Goal: Task Accomplishment & Management: Manage account settings

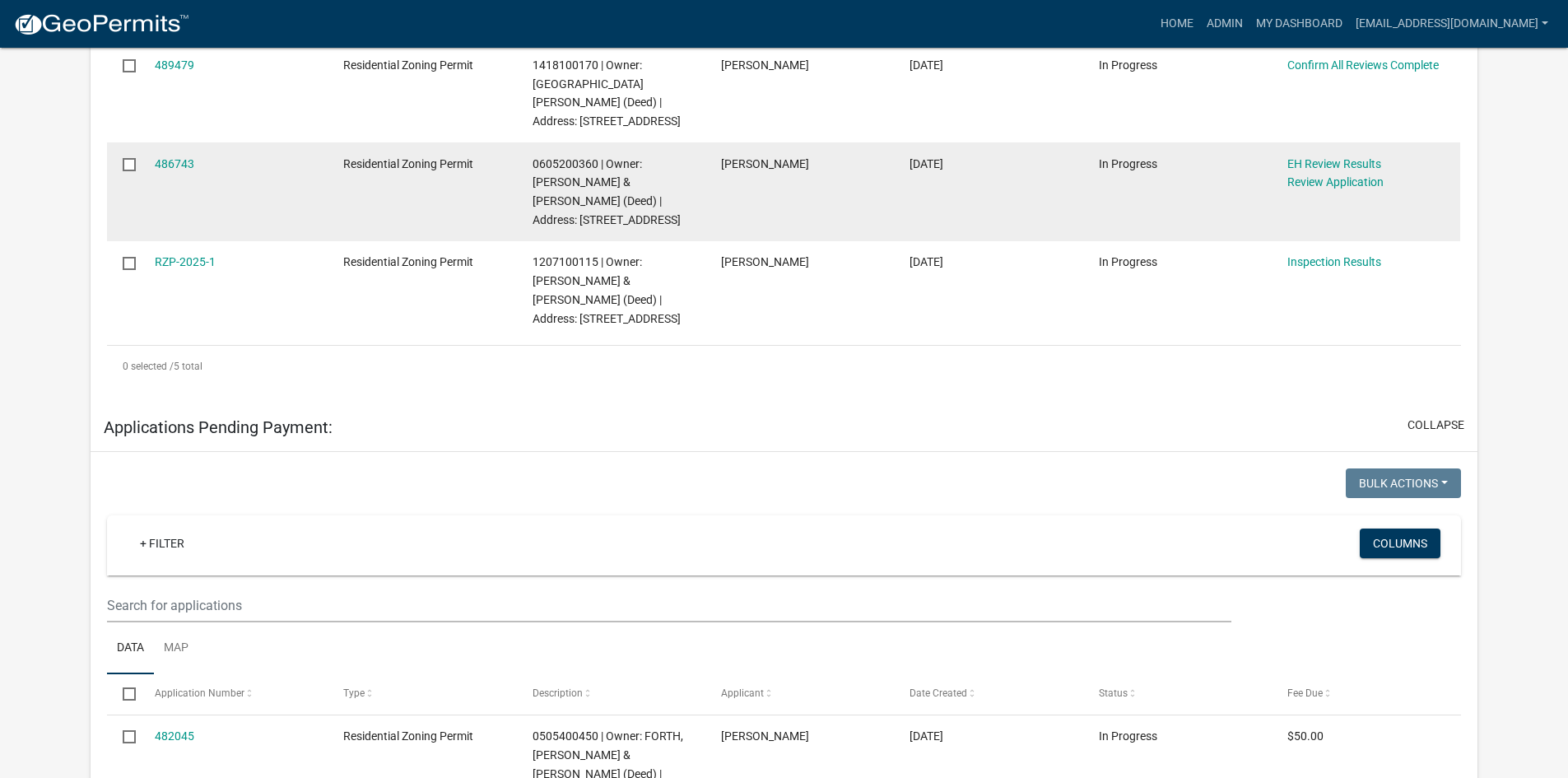
scroll to position [576, 0]
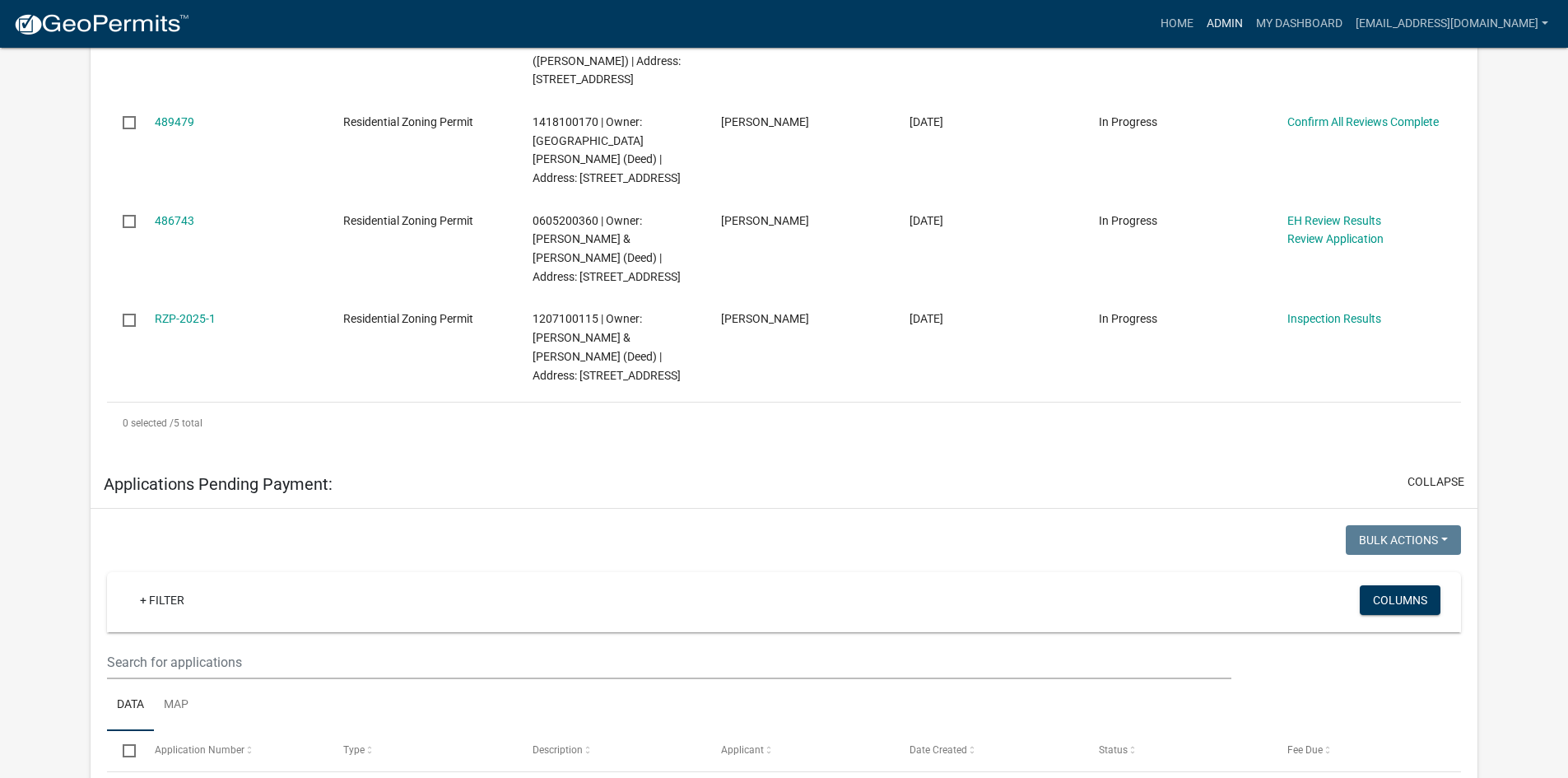
click at [1215, 17] on link "Admin" at bounding box center [1225, 24] width 49 height 31
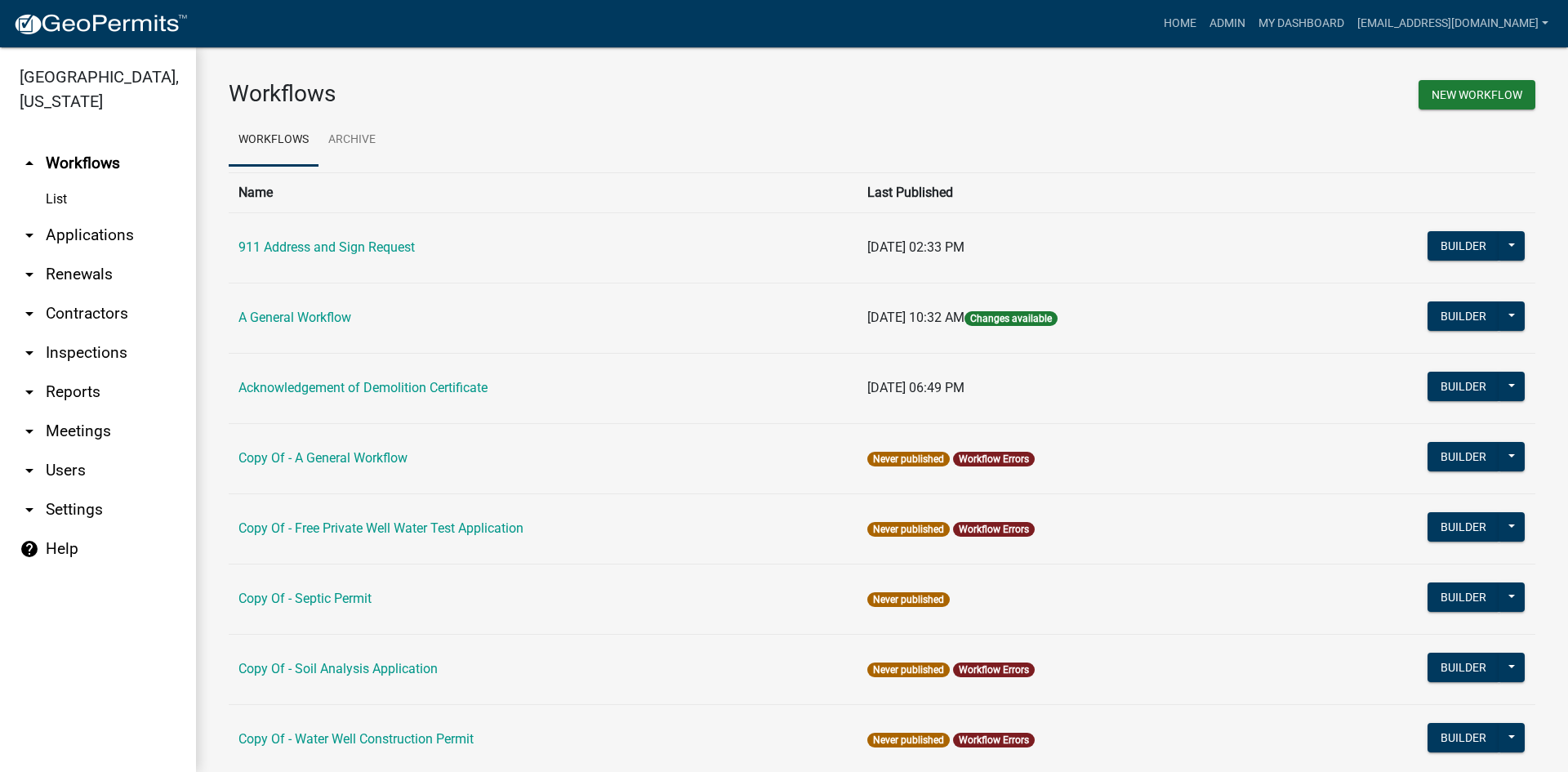
click at [74, 187] on link "List" at bounding box center [98, 199] width 196 height 33
click at [71, 215] on link "arrow_drop_down Applications" at bounding box center [98, 235] width 196 height 40
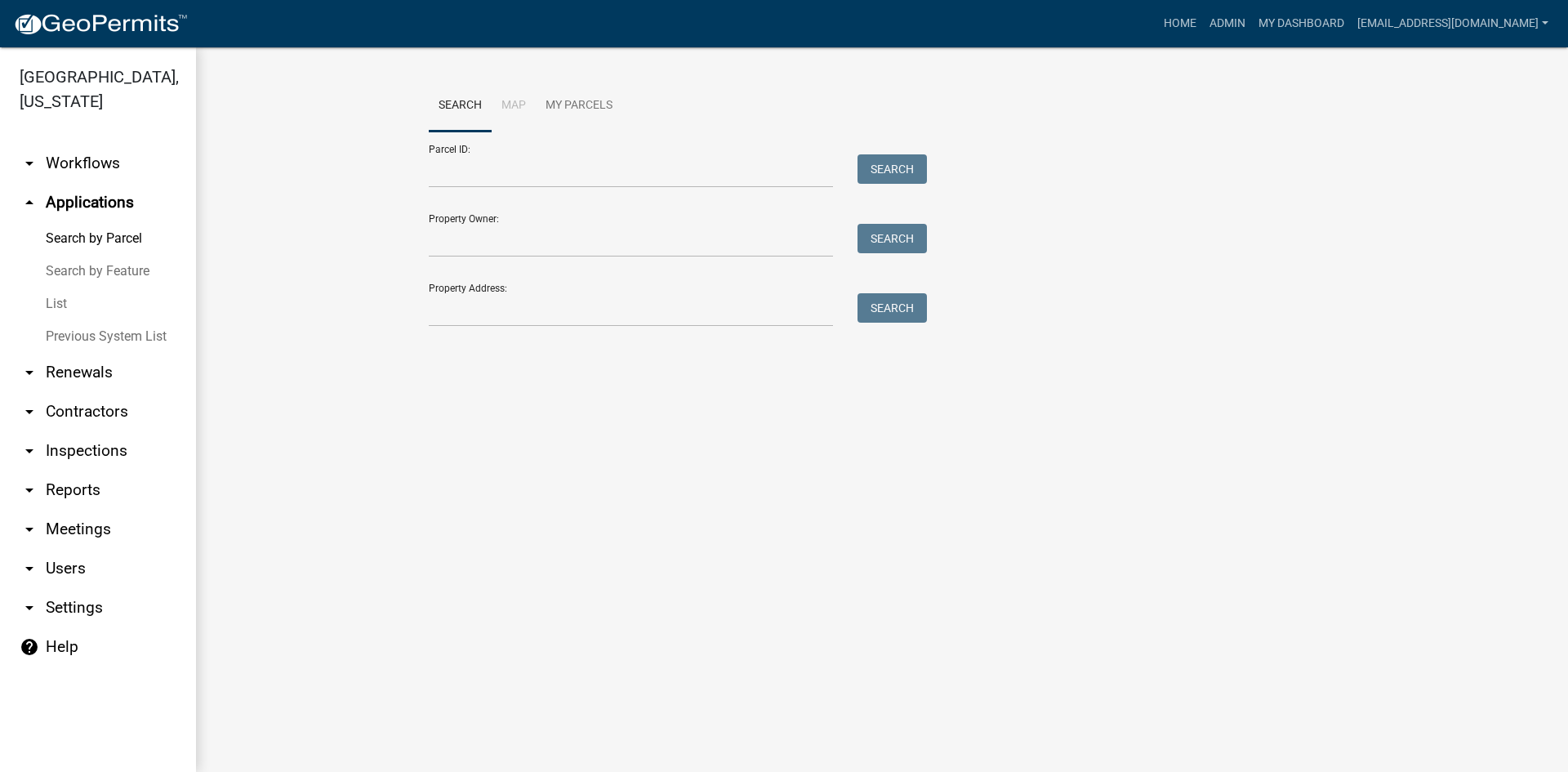
click at [69, 288] on link "List" at bounding box center [98, 304] width 196 height 33
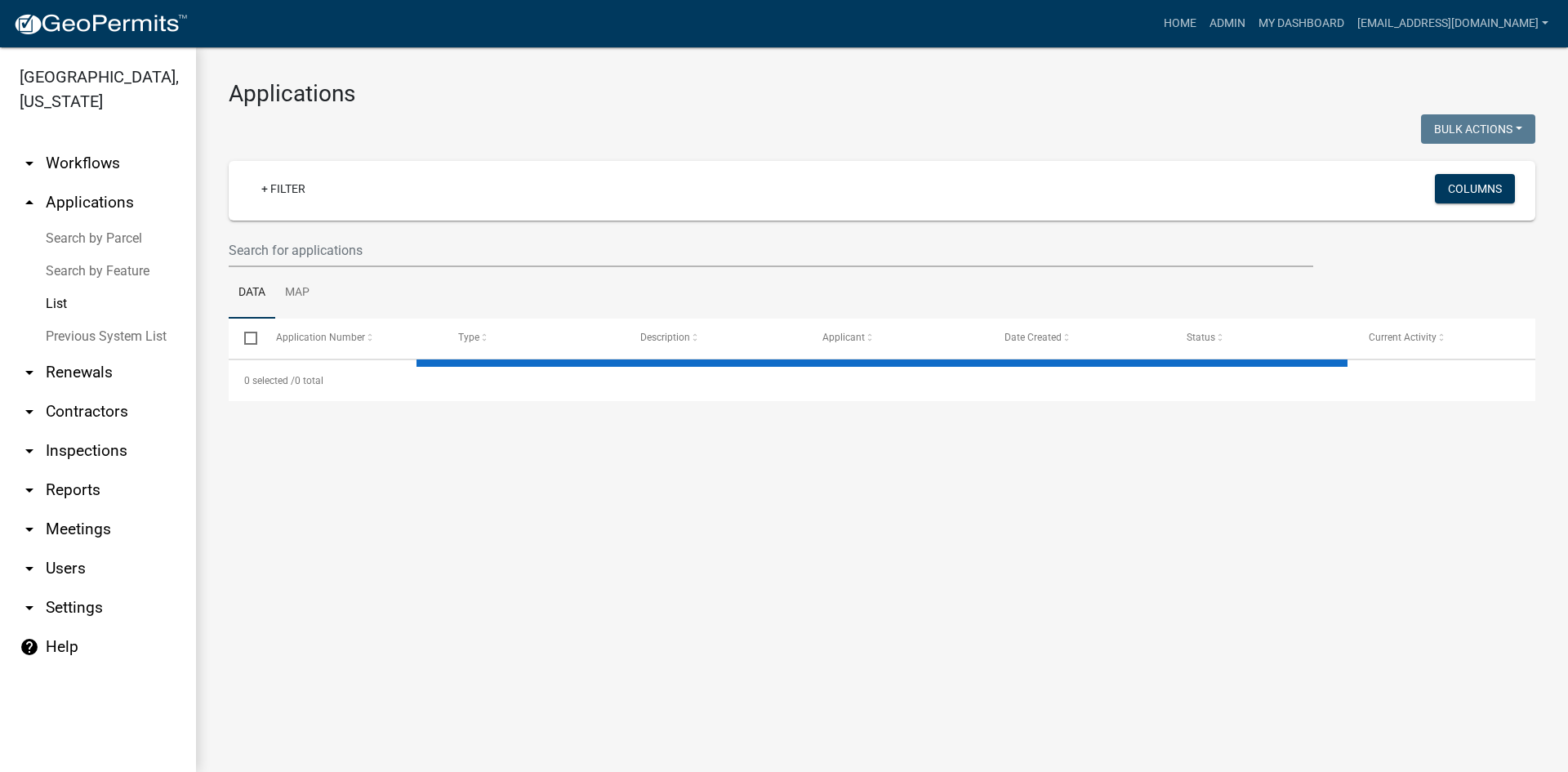
select select "3: 100"
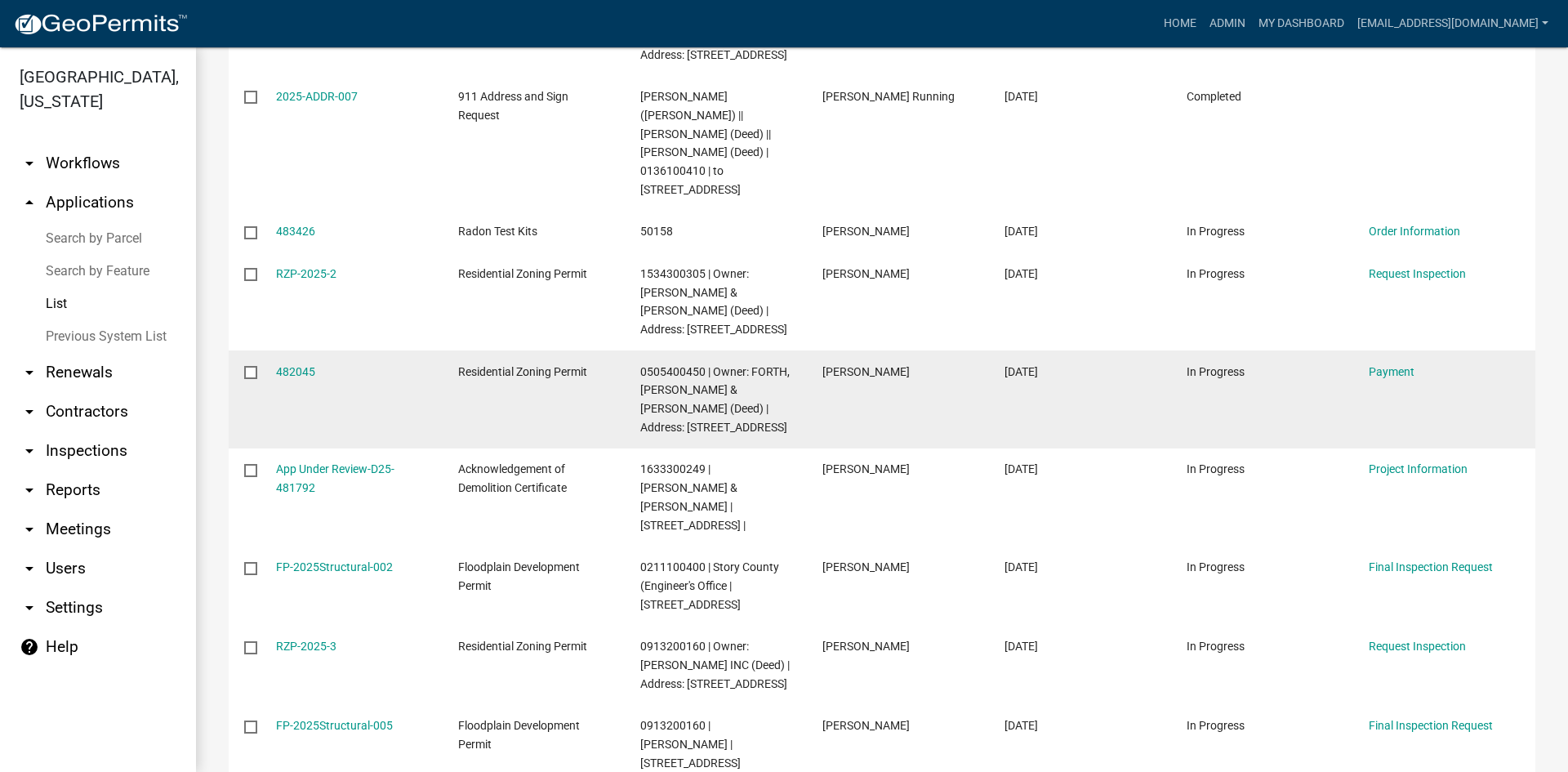
scroll to position [1552, 0]
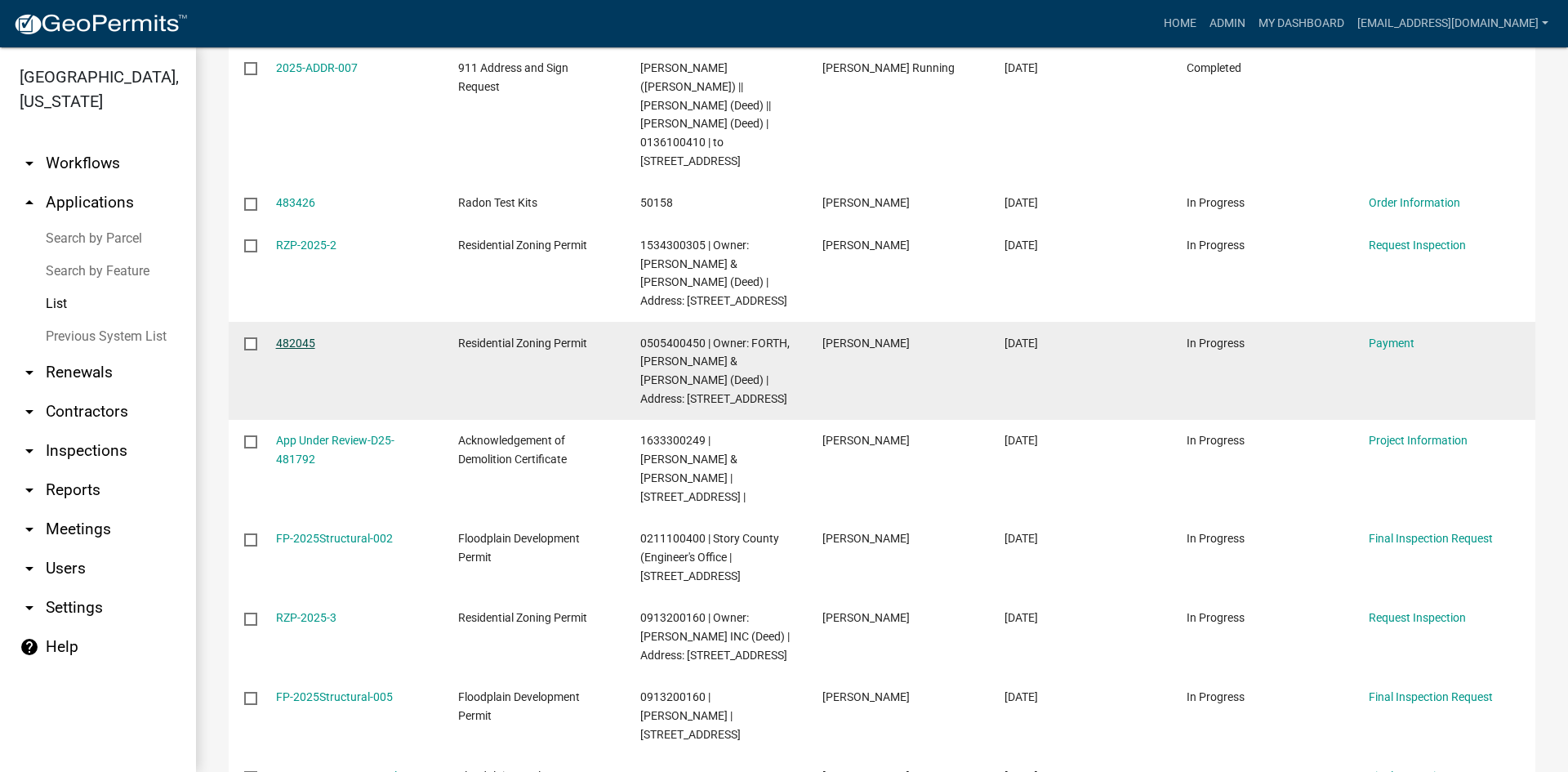
click at [305, 336] on link "482045" at bounding box center [295, 343] width 40 height 13
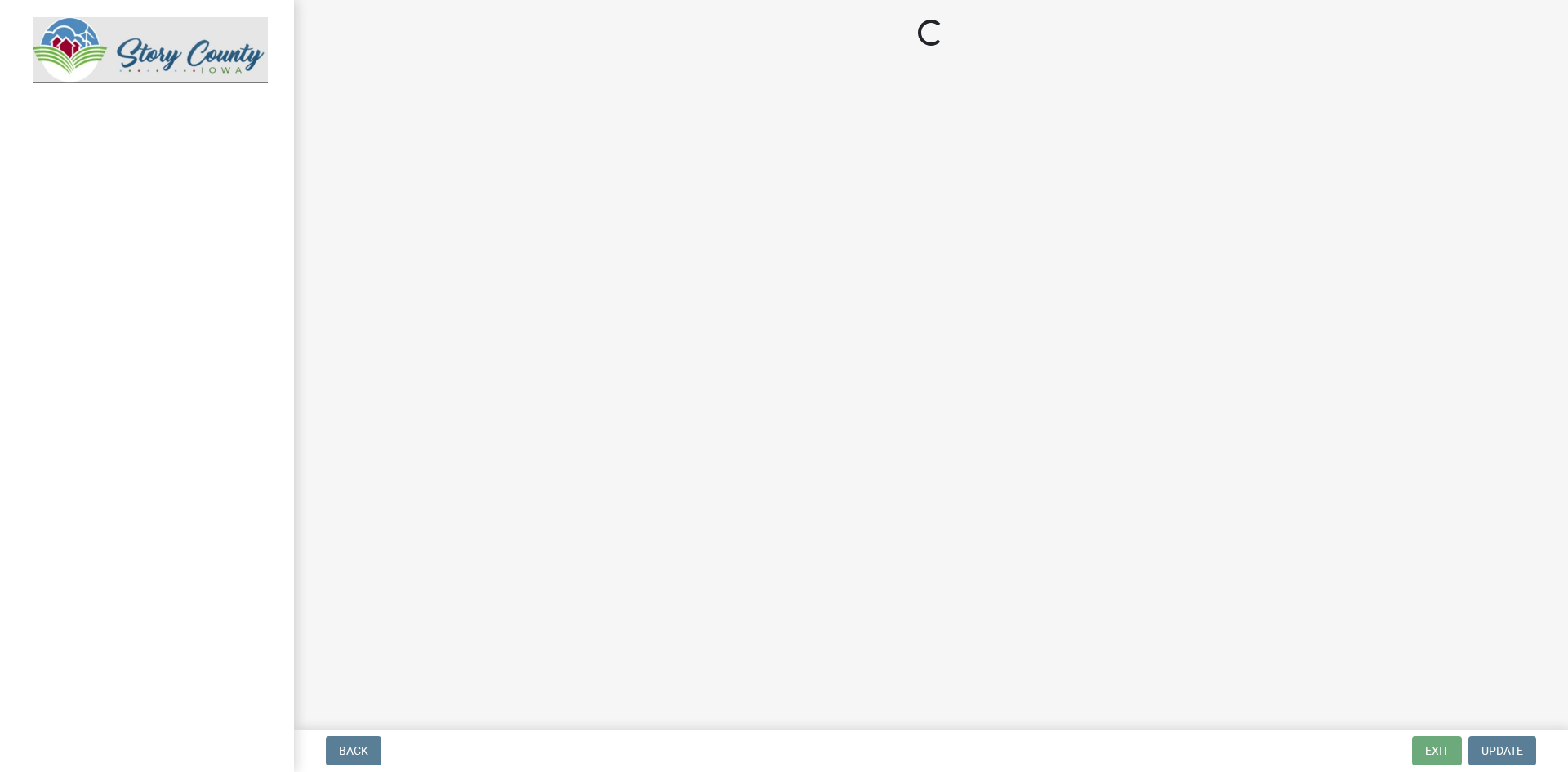
select select "3: 3"
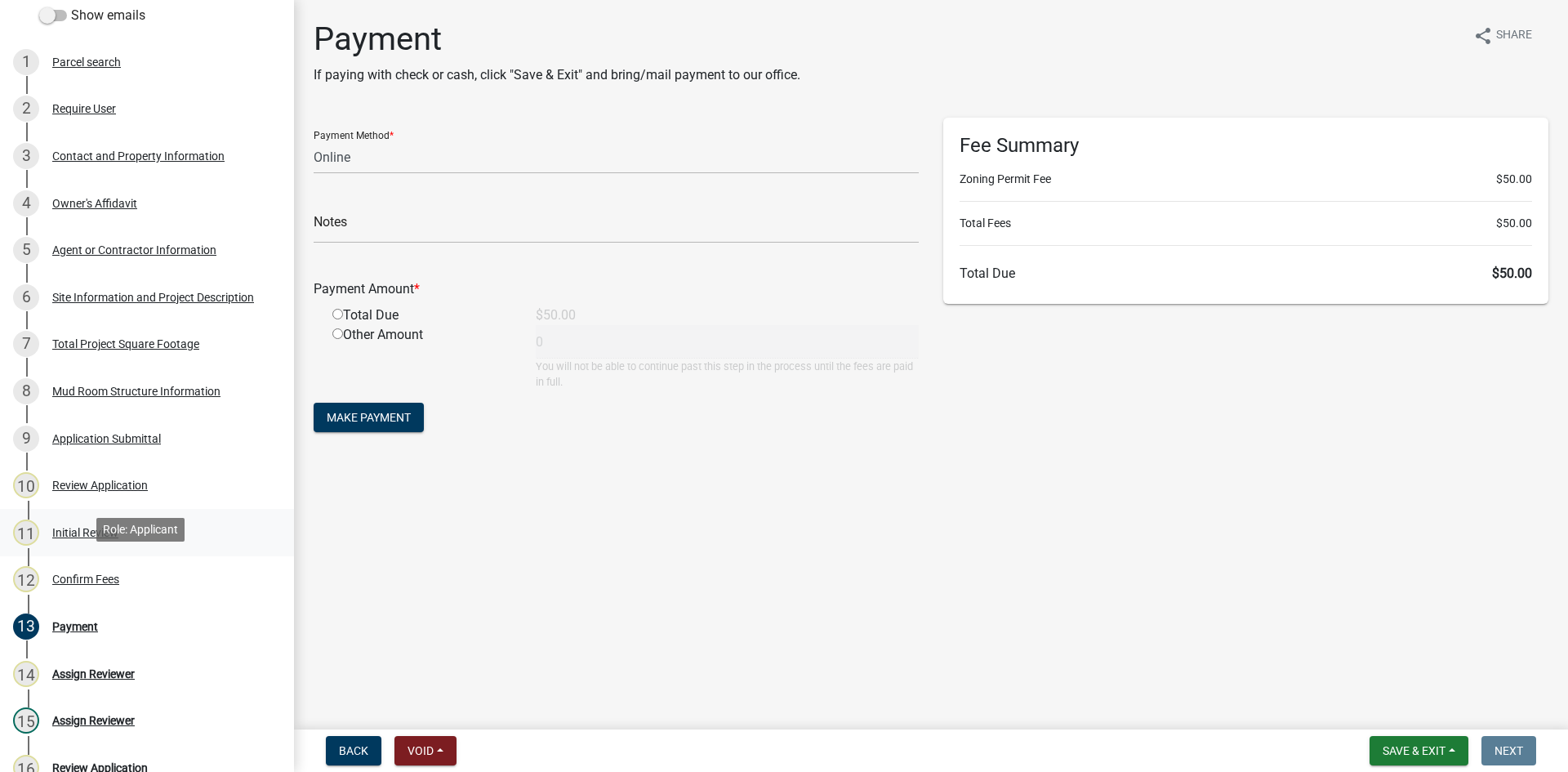
scroll to position [326, 0]
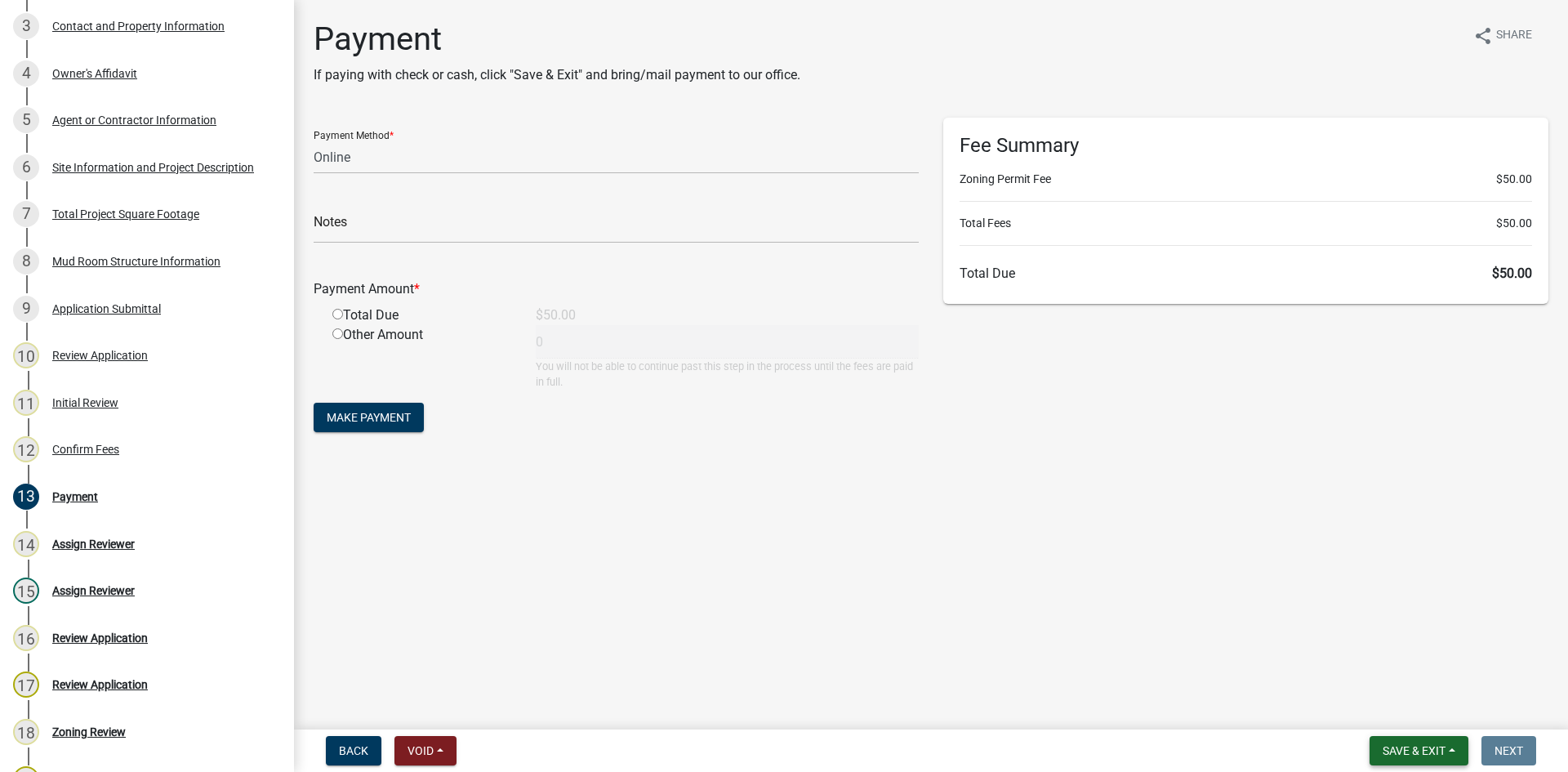
click at [1406, 745] on span "Save & Exit" at bounding box center [1413, 751] width 63 height 13
click at [1388, 705] on button "Save & Exit" at bounding box center [1402, 708] width 130 height 40
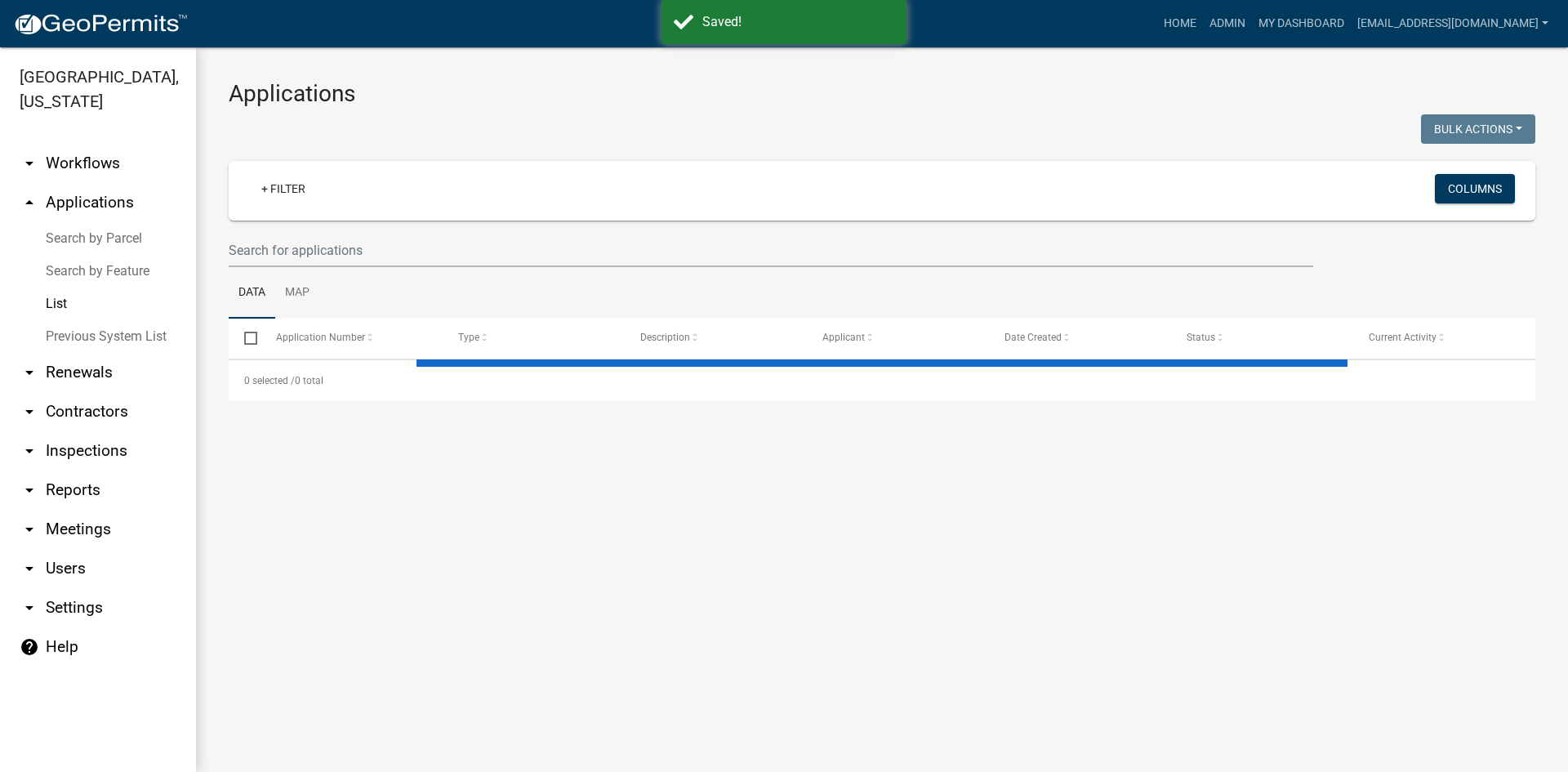
select select "3: 100"
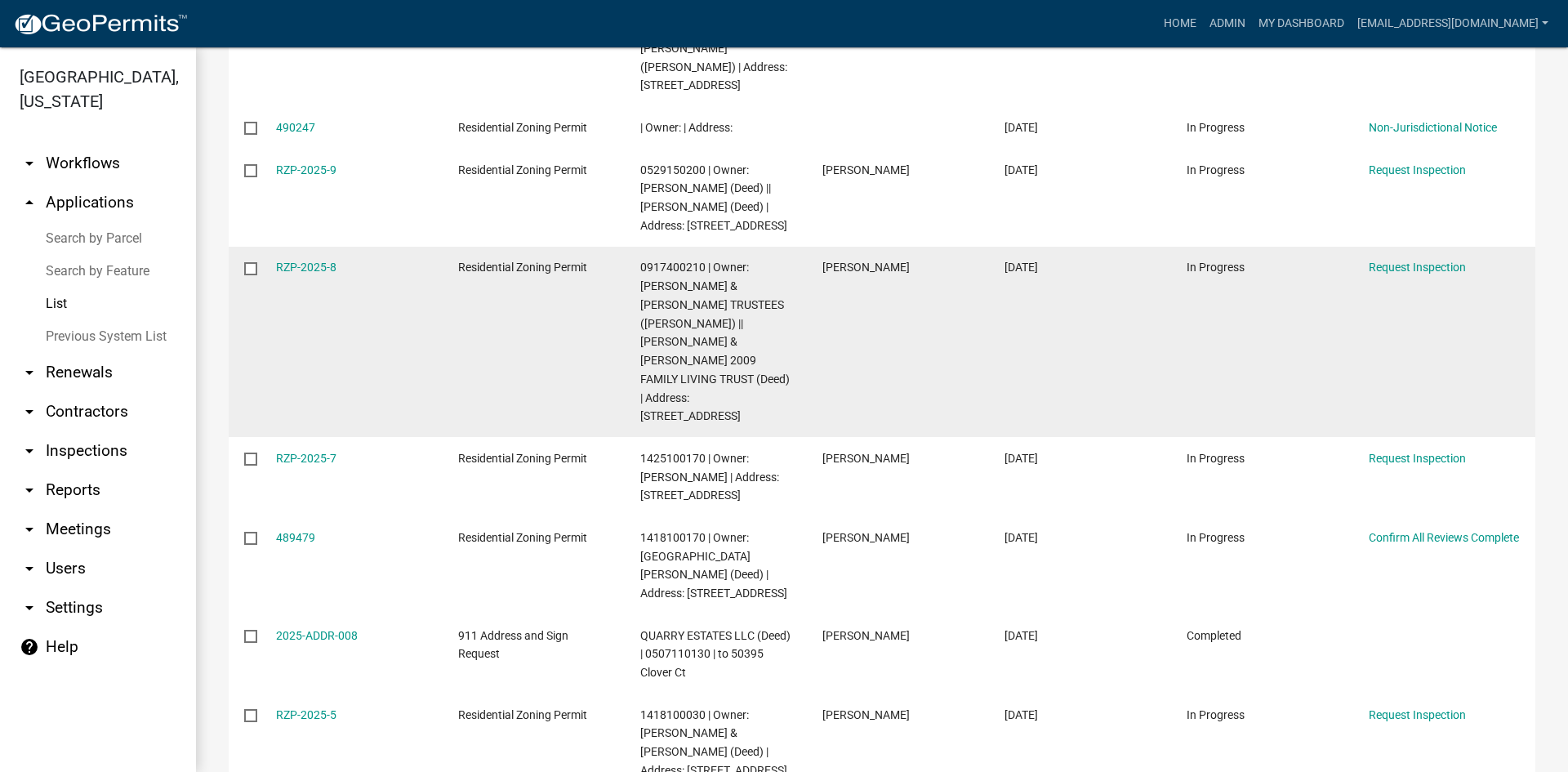
scroll to position [817, 0]
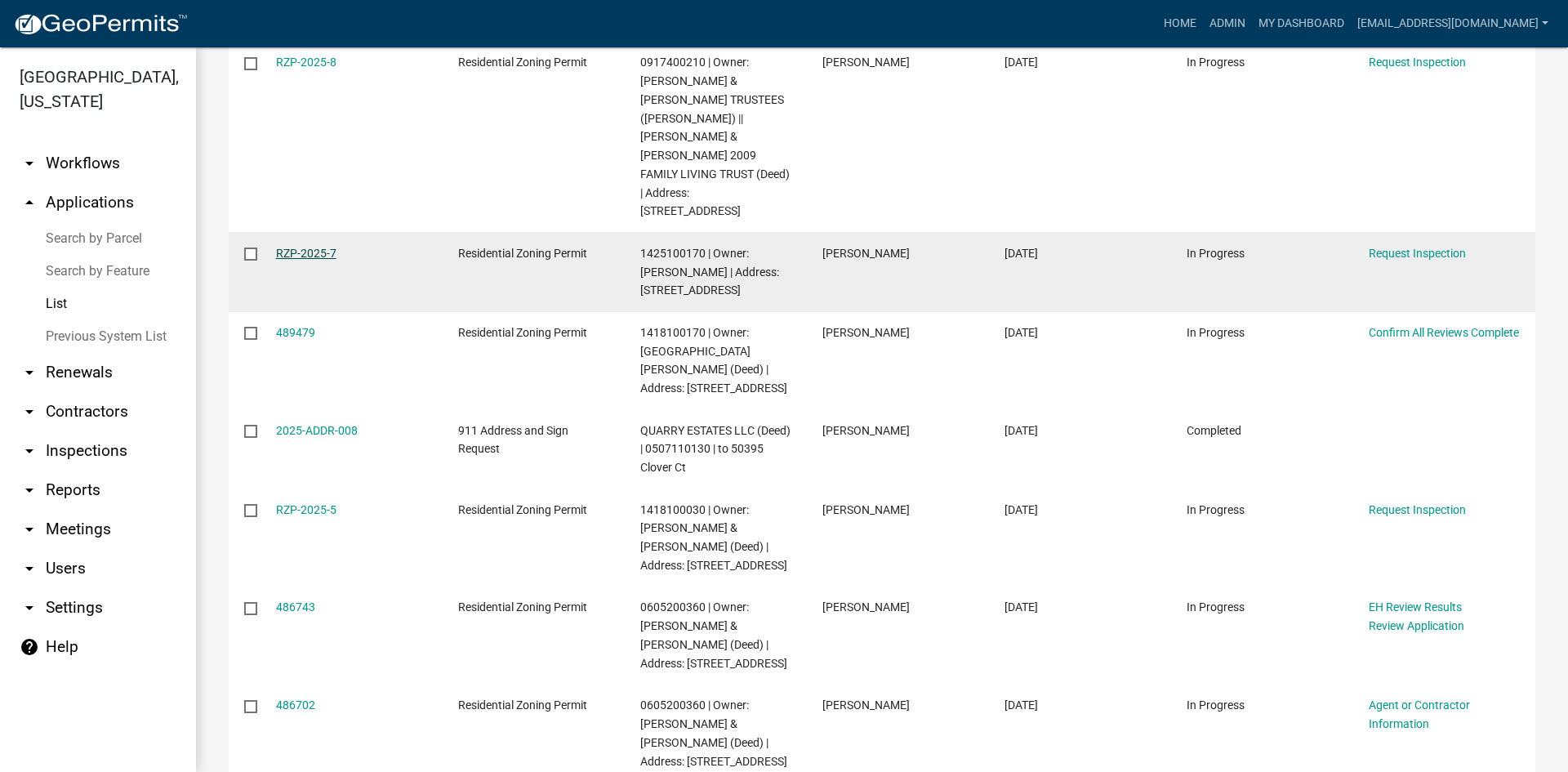
click at [303, 246] on link "RZP-2025-7" at bounding box center [306, 253] width 61 height 13
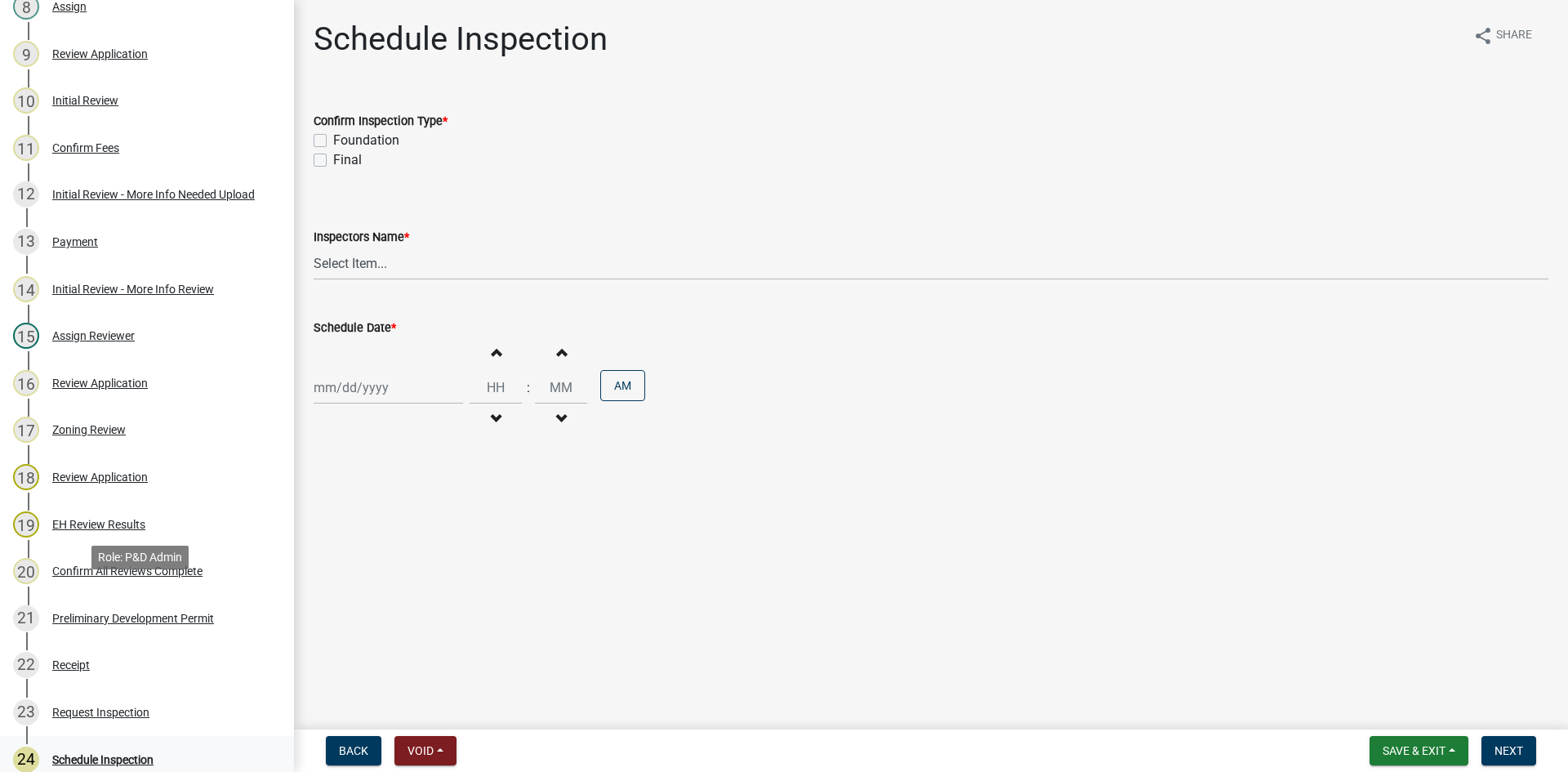
scroll to position [735, 0]
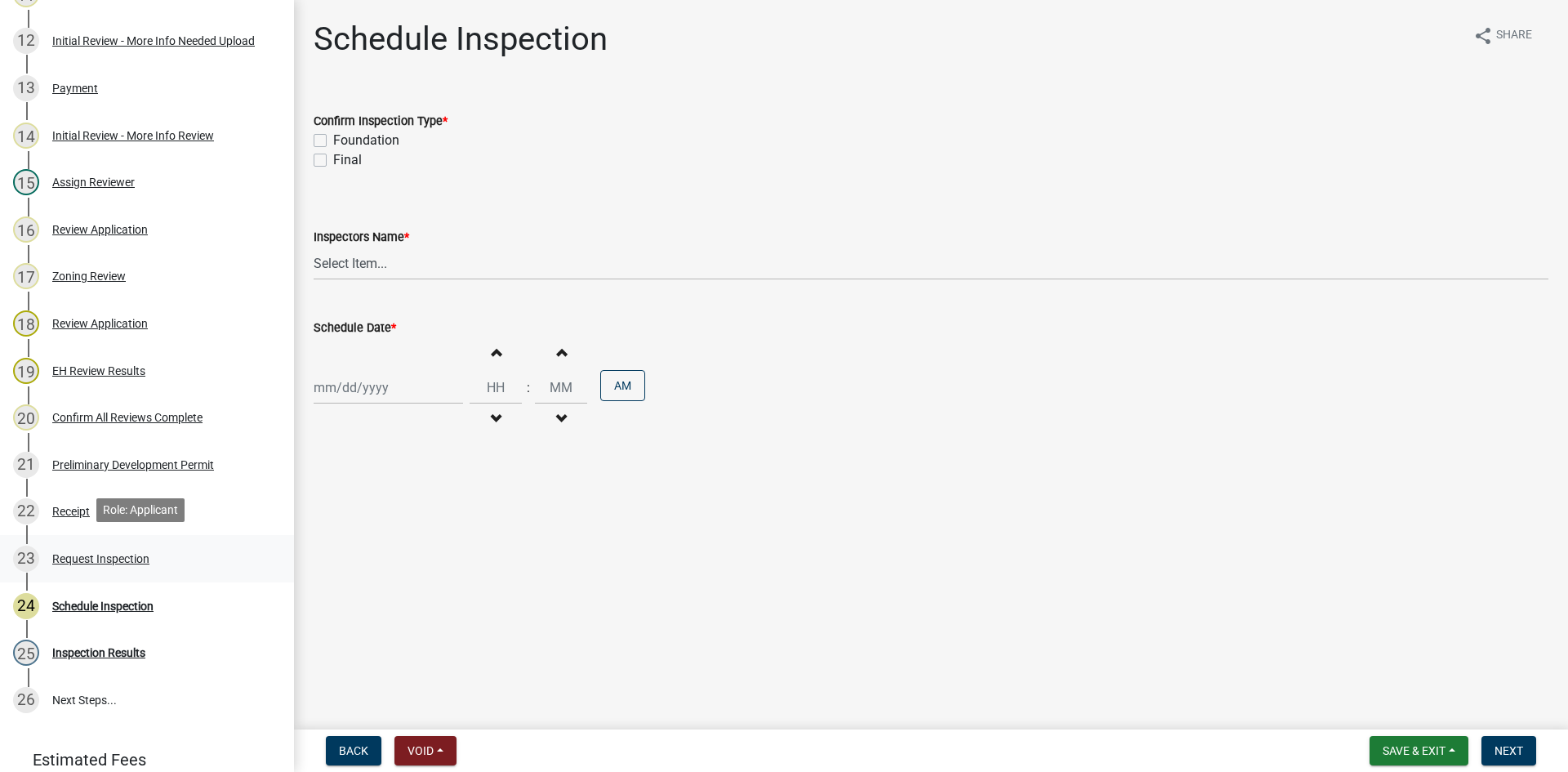
click at [82, 557] on div "Request Inspection" at bounding box center [101, 559] width 98 height 12
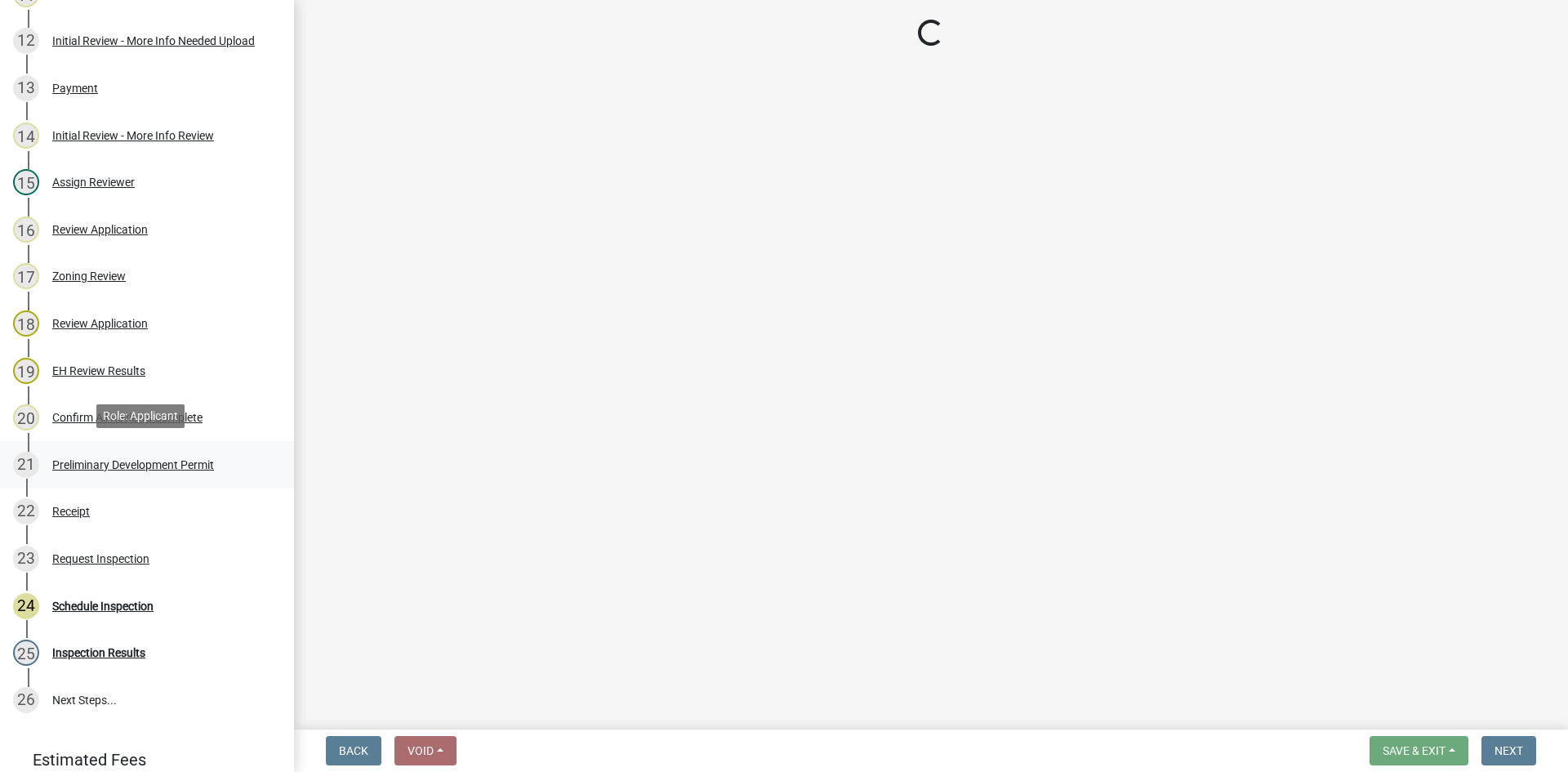
select select "529d6cd4-3982-4f87-bde5-4a5cdf349b4b"
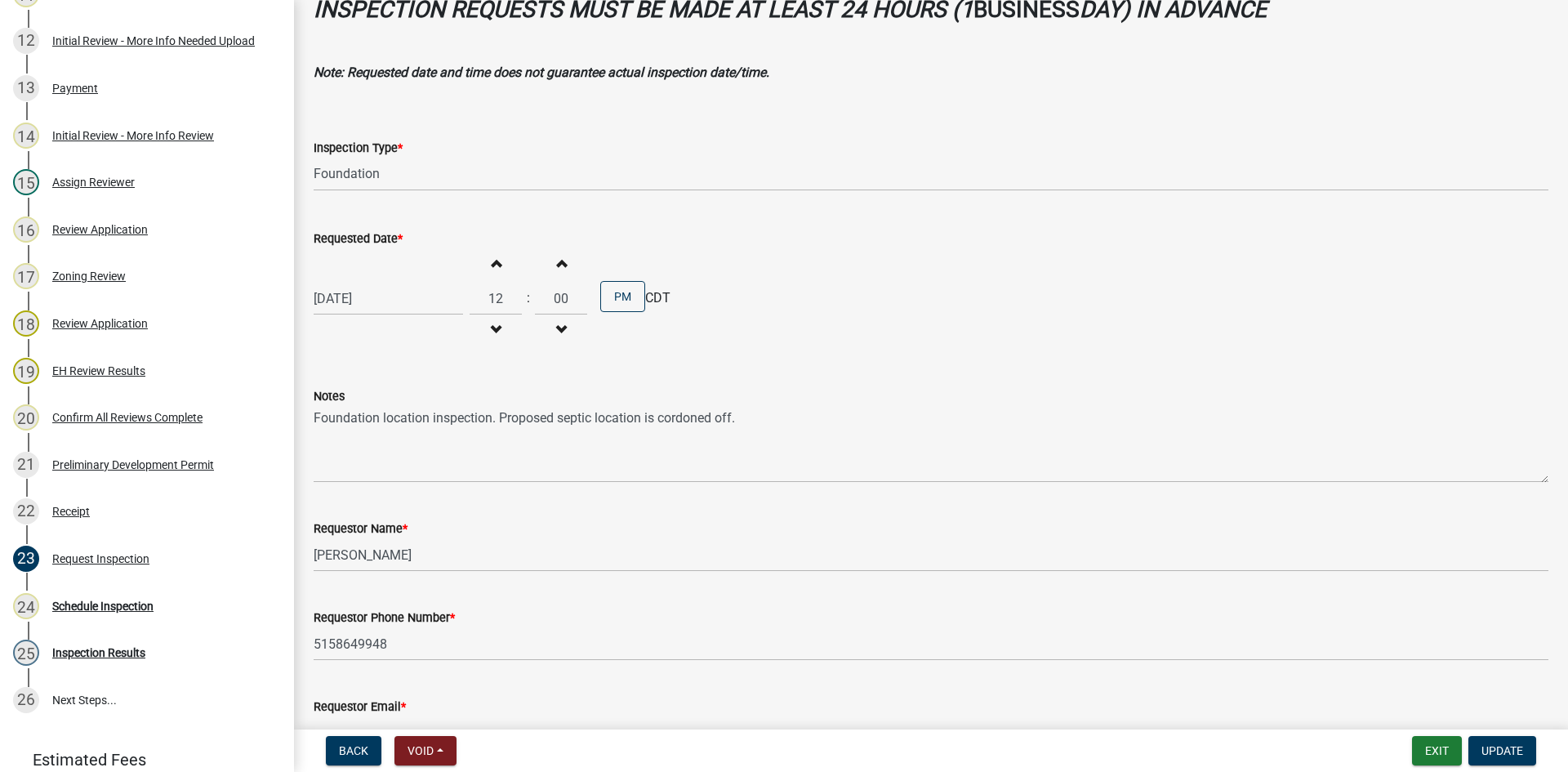
scroll to position [199, 0]
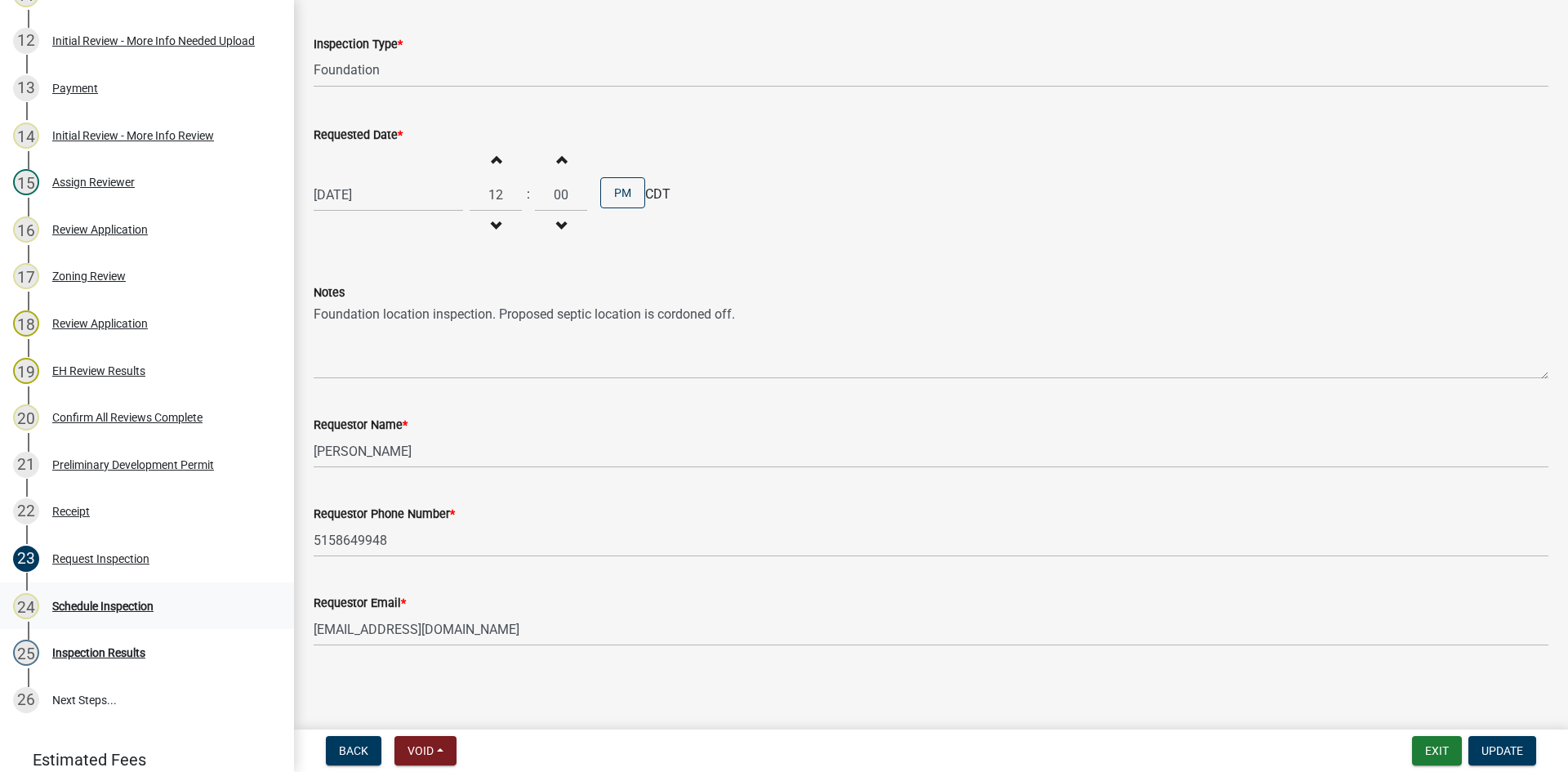
click at [92, 594] on div "24 Schedule Inspection" at bounding box center [140, 605] width 255 height 26
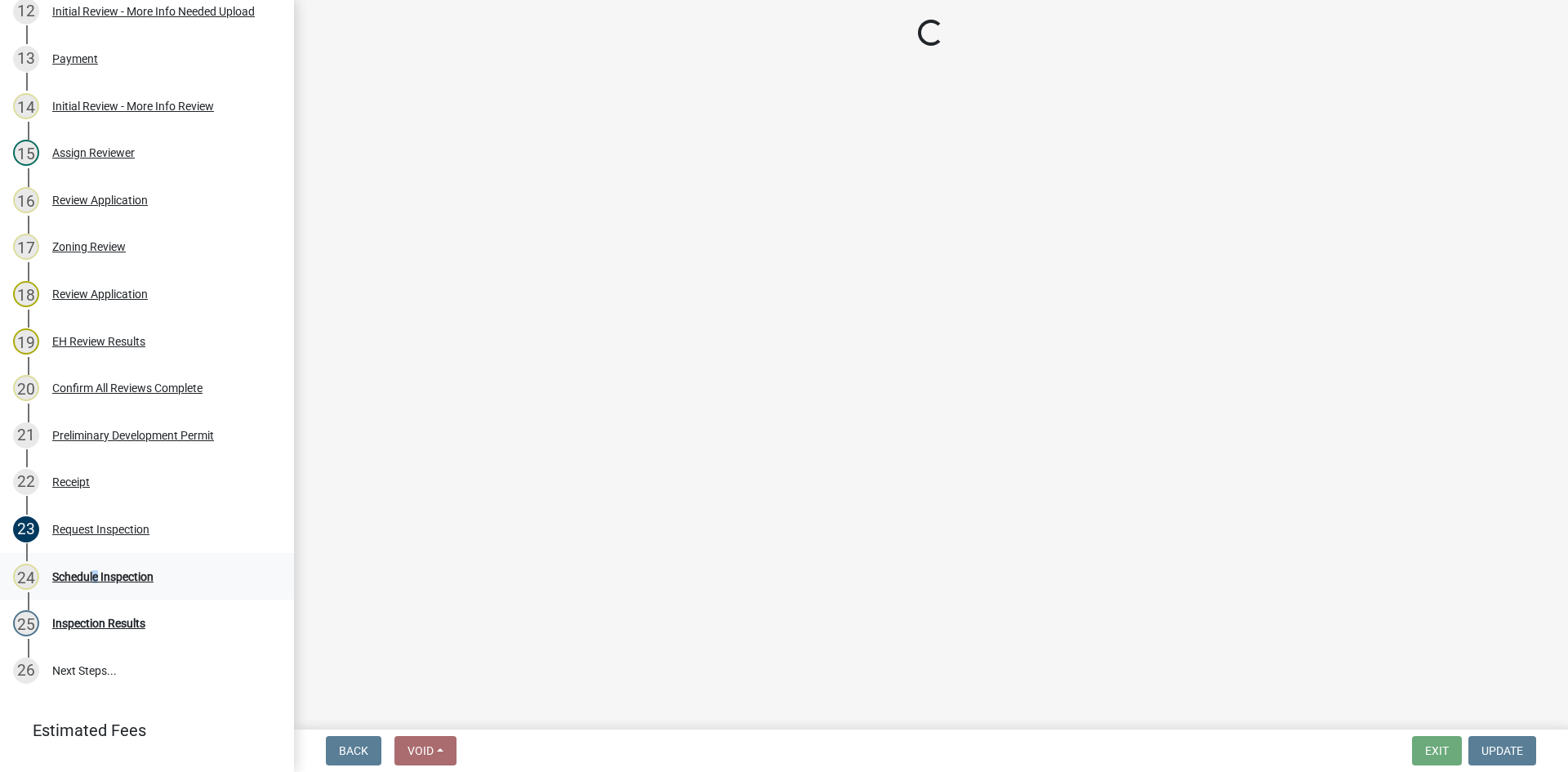
scroll to position [817, 0]
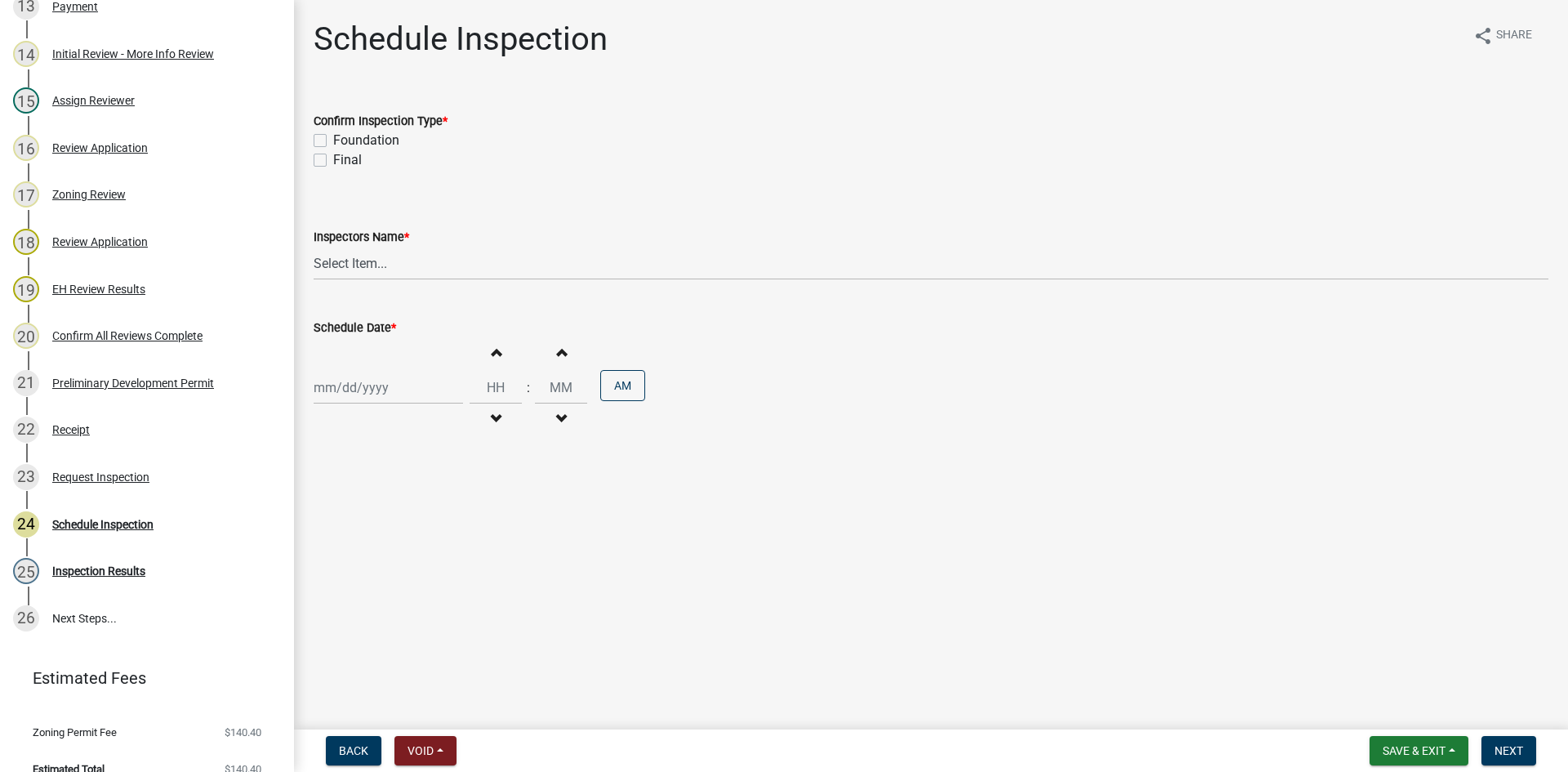
click at [374, 140] on label "Foundation" at bounding box center [366, 140] width 66 height 19
click at [344, 140] on input "Foundation" at bounding box center [338, 135] width 11 height 11
checkbox input "true"
checkbox input "false"
click at [341, 262] on select "Select Item... [EMAIL_ADDRESS][DOMAIN_NAME] ([PERSON_NAME]) [EMAIL_ADDRESS][DOM…" at bounding box center [931, 263] width 1234 height 34
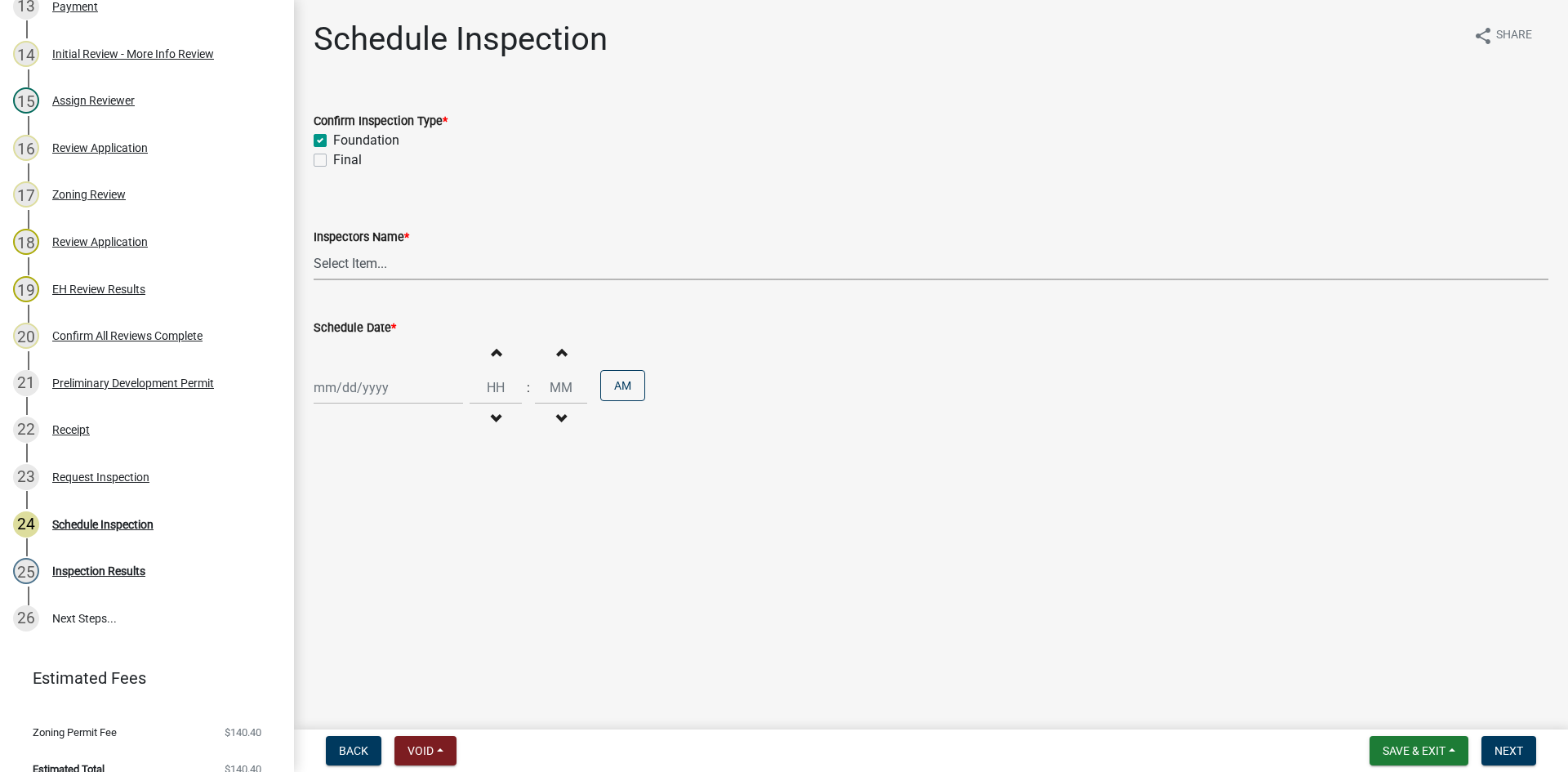
select select "fc7a1477-3abf-4d40-a9a7-6edf5f1c137f"
click at [314, 246] on select "Select Item... [EMAIL_ADDRESS][DOMAIN_NAME] ([PERSON_NAME]) [EMAIL_ADDRESS][DOM…" at bounding box center [931, 263] width 1234 height 34
select select "10"
select select "2025"
click at [343, 378] on div "[PERSON_NAME] Feb Mar Apr [PERSON_NAME][DATE] Oct Nov [DATE] 1526 1527 1528 152…" at bounding box center [388, 388] width 150 height 34
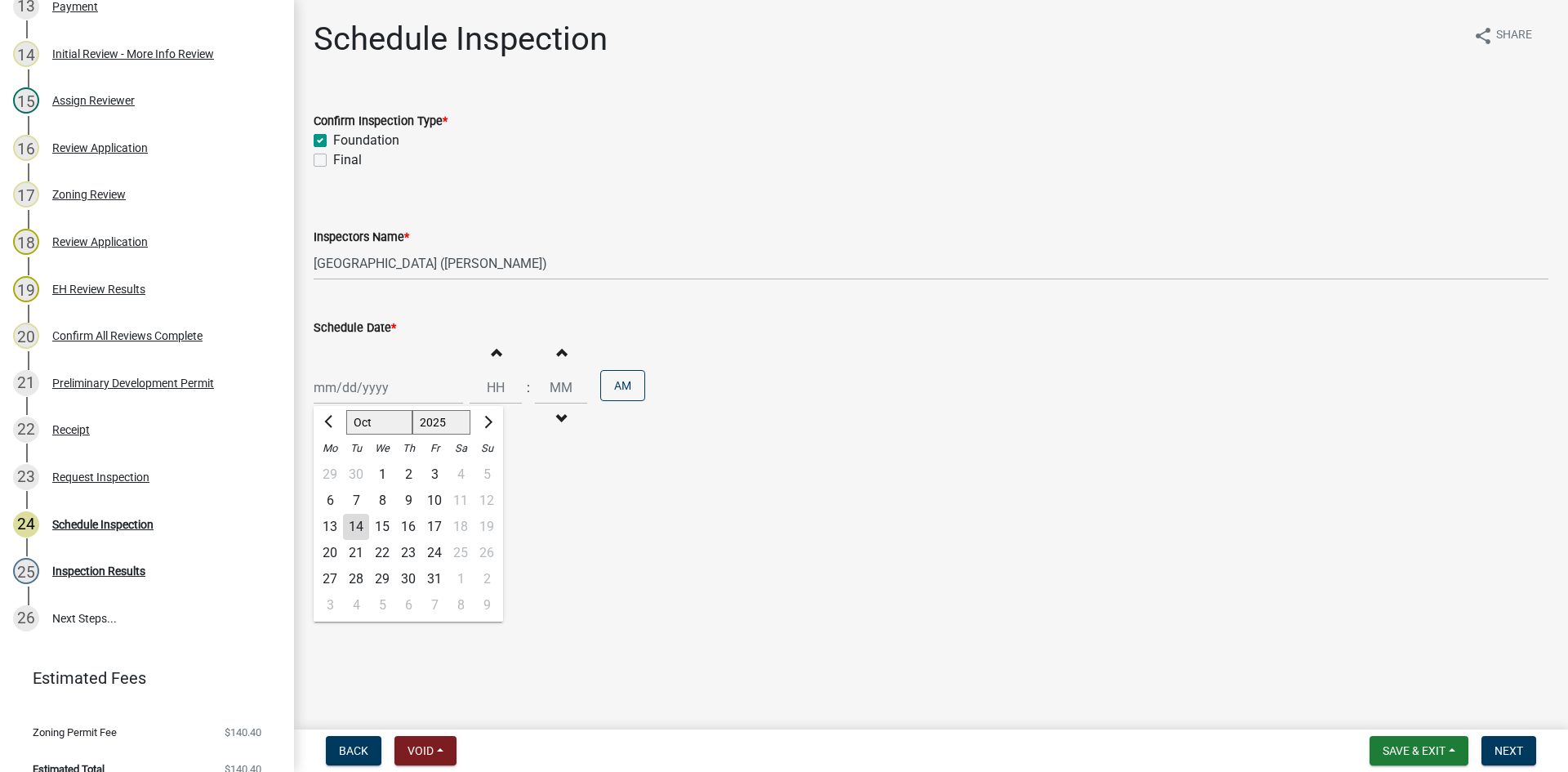
click at [383, 519] on div "15" at bounding box center [382, 526] width 26 height 26
type input "[DATE]"
click at [487, 391] on input "Hours" at bounding box center [495, 388] width 52 height 34
type input "12"
type input "30"
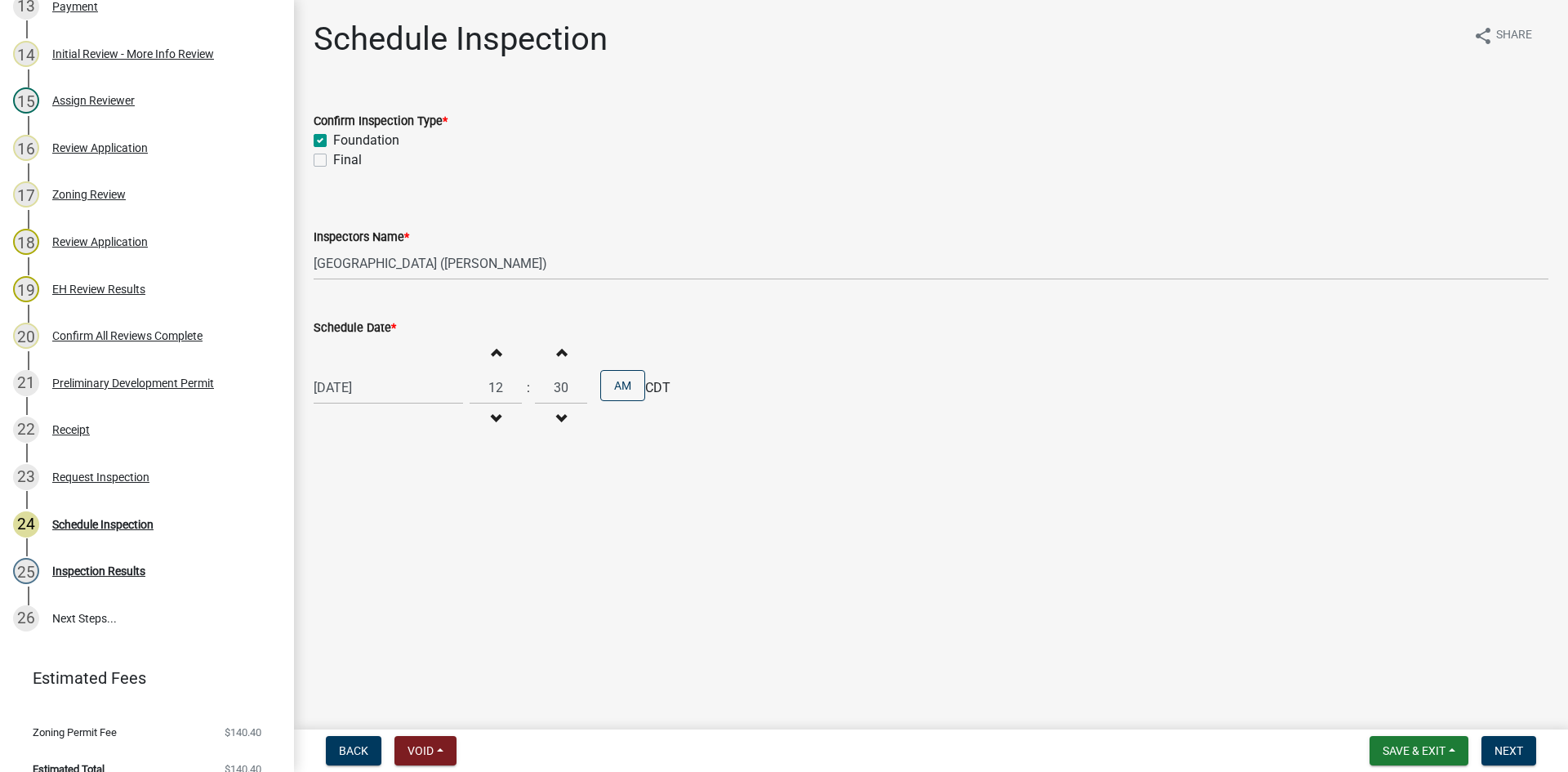
click at [789, 426] on div "[DATE] Increment hours 12 Decrement hours : Increment minutes 30 Decrement minu…" at bounding box center [931, 387] width 1234 height 100
click at [1495, 744] on span "Next" at bounding box center [1508, 751] width 29 height 13
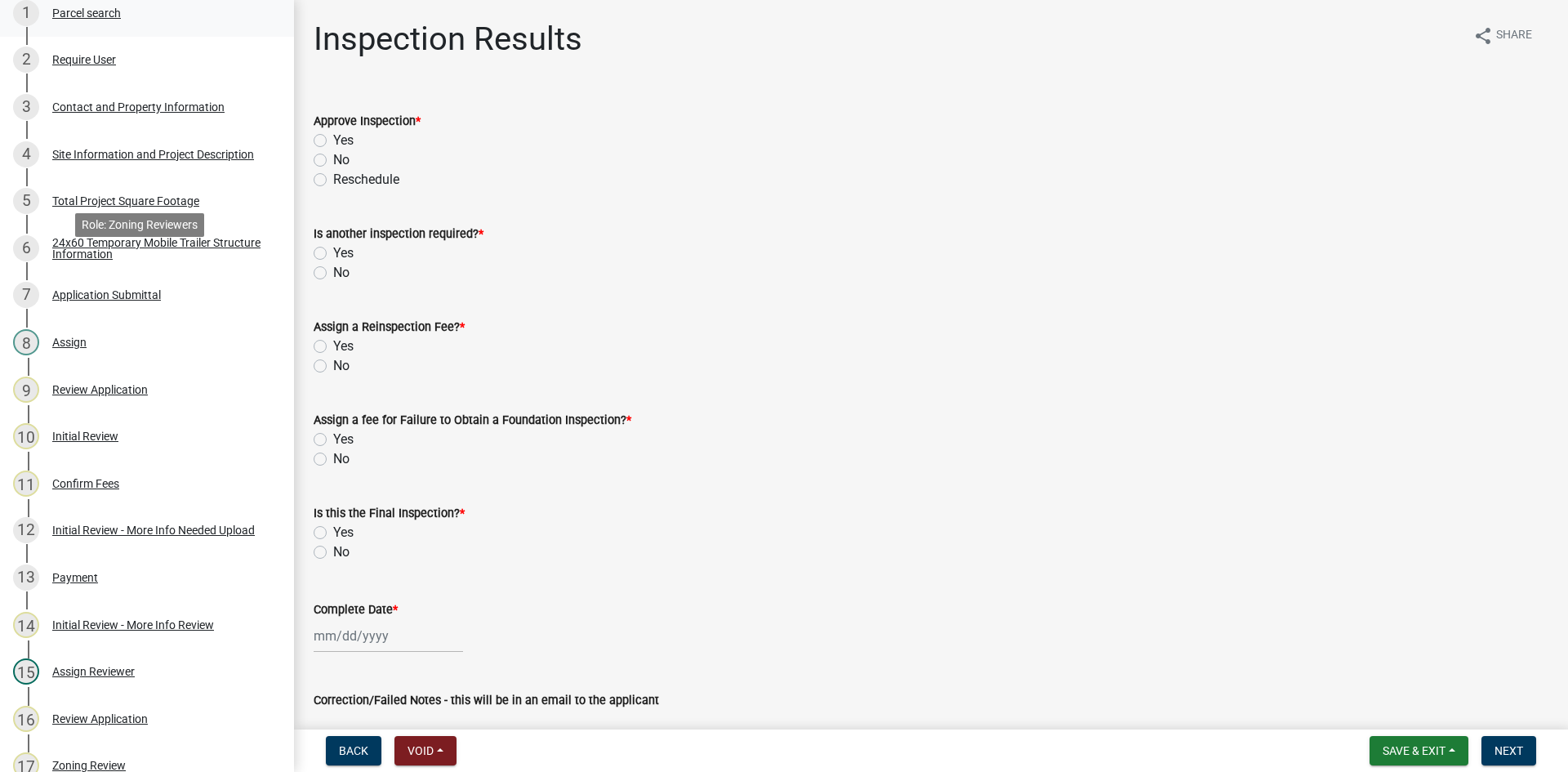
scroll to position [0, 0]
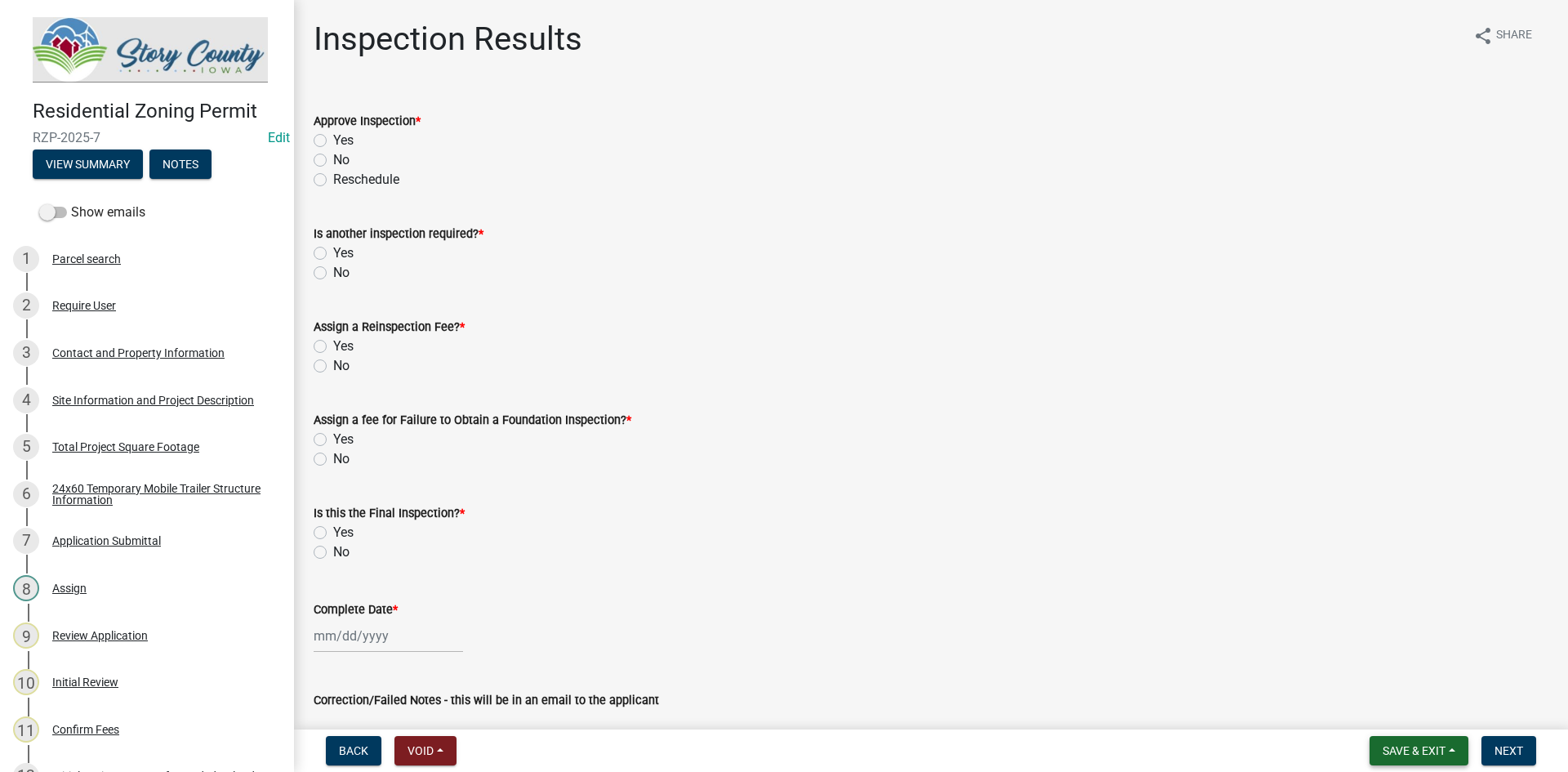
click at [1418, 754] on span "Save & Exit" at bounding box center [1413, 751] width 63 height 13
click at [1383, 695] on button "Save & Exit" at bounding box center [1402, 708] width 130 height 40
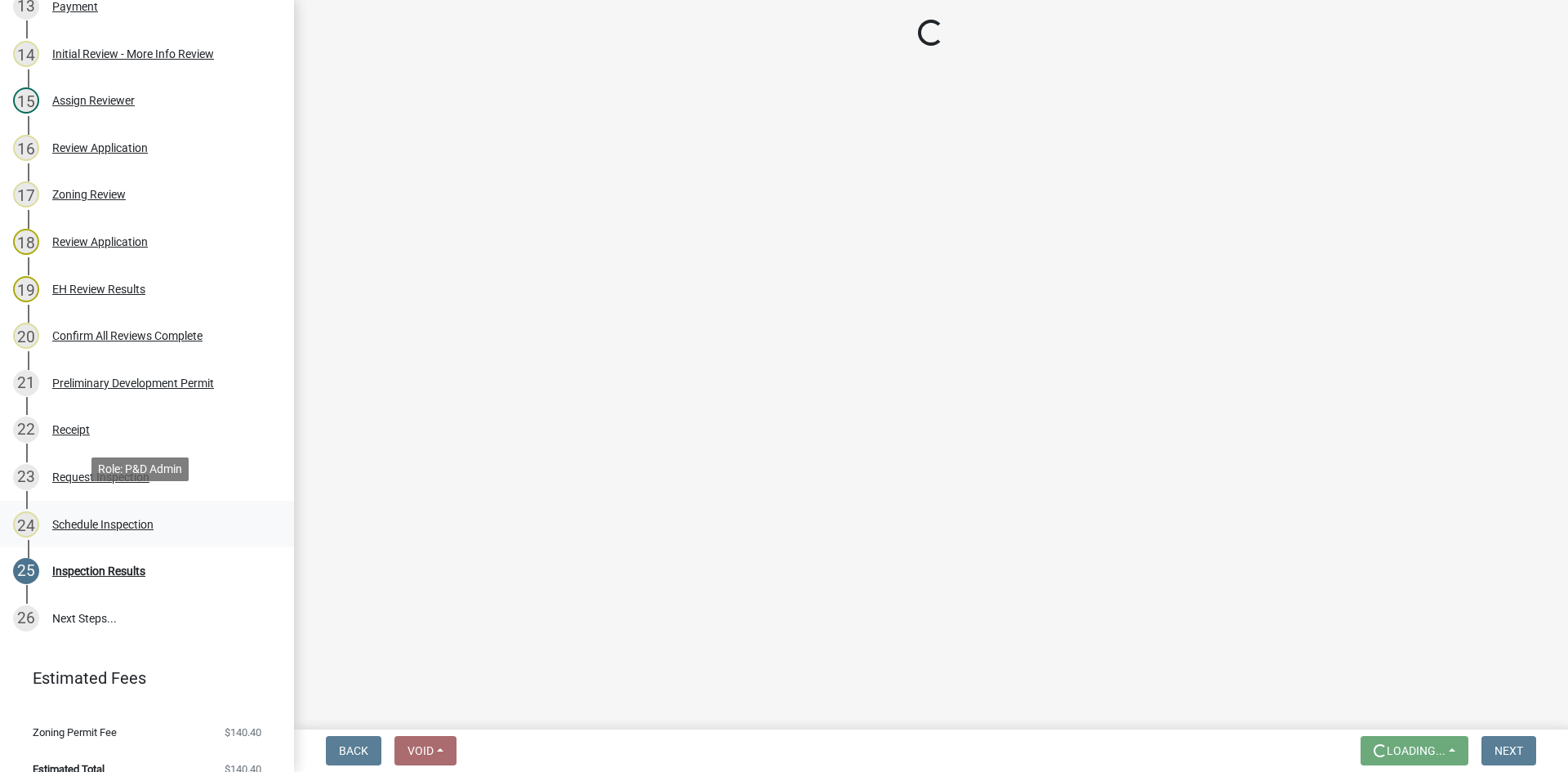
scroll to position [835, 0]
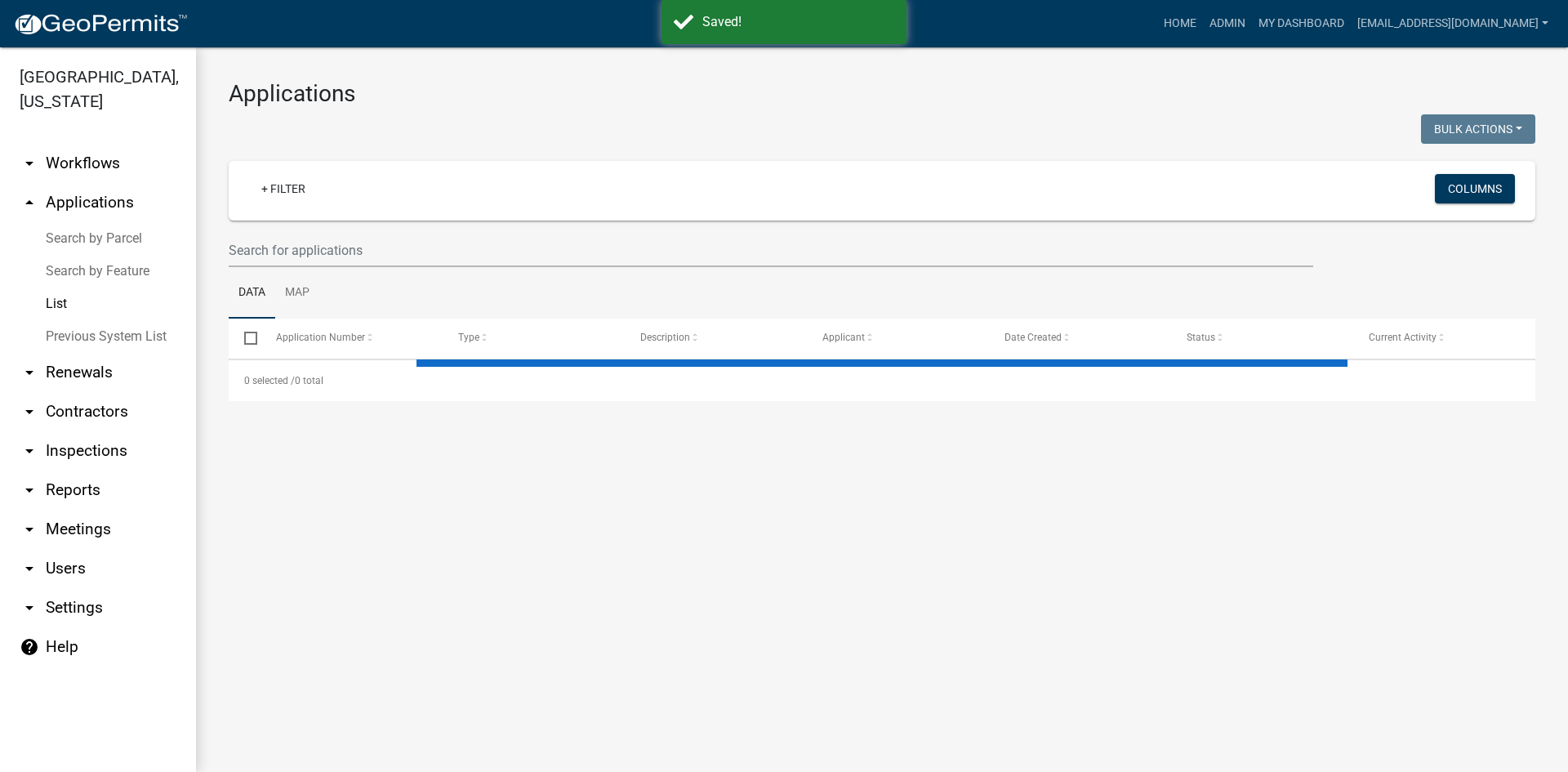
select select "3: 100"
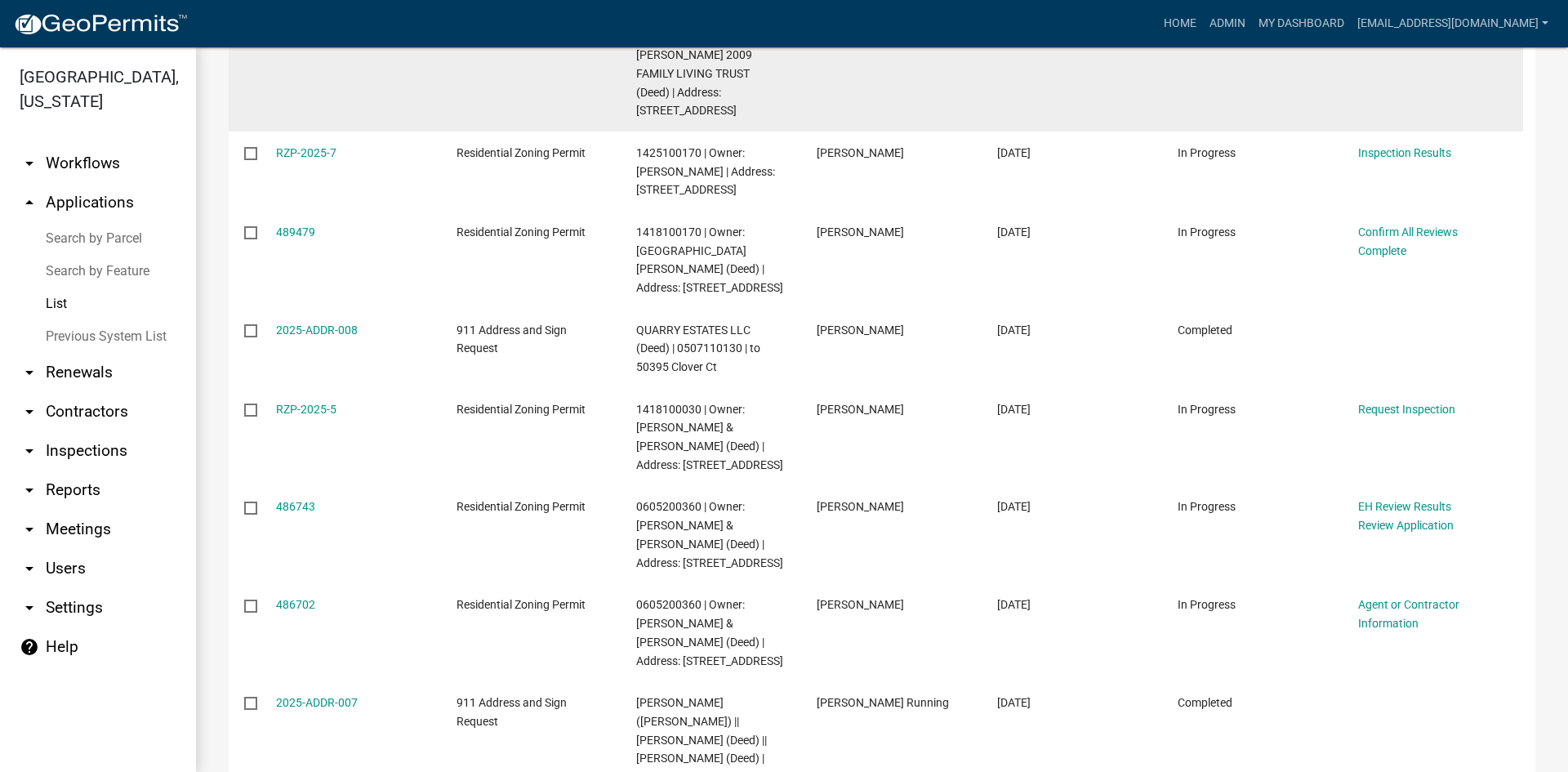
scroll to position [732, 0]
